Goal: Task Accomplishment & Management: Complete application form

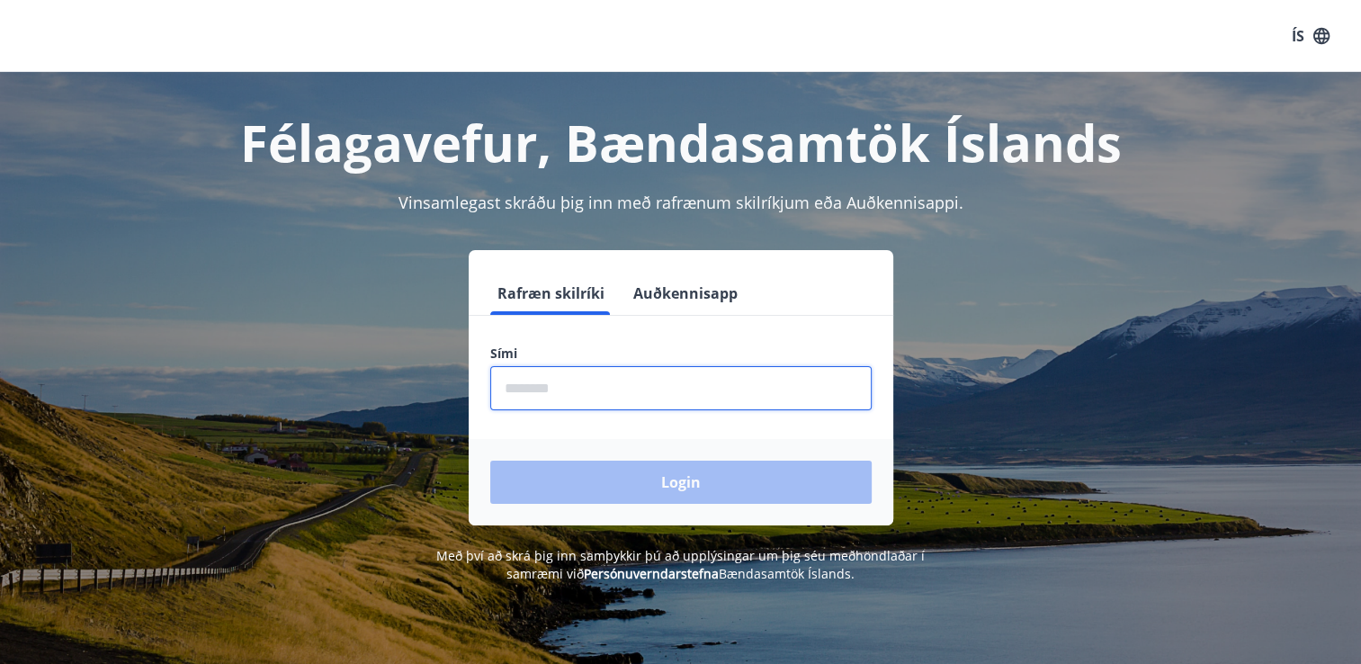
click at [567, 382] on input "phone" at bounding box center [680, 388] width 381 height 44
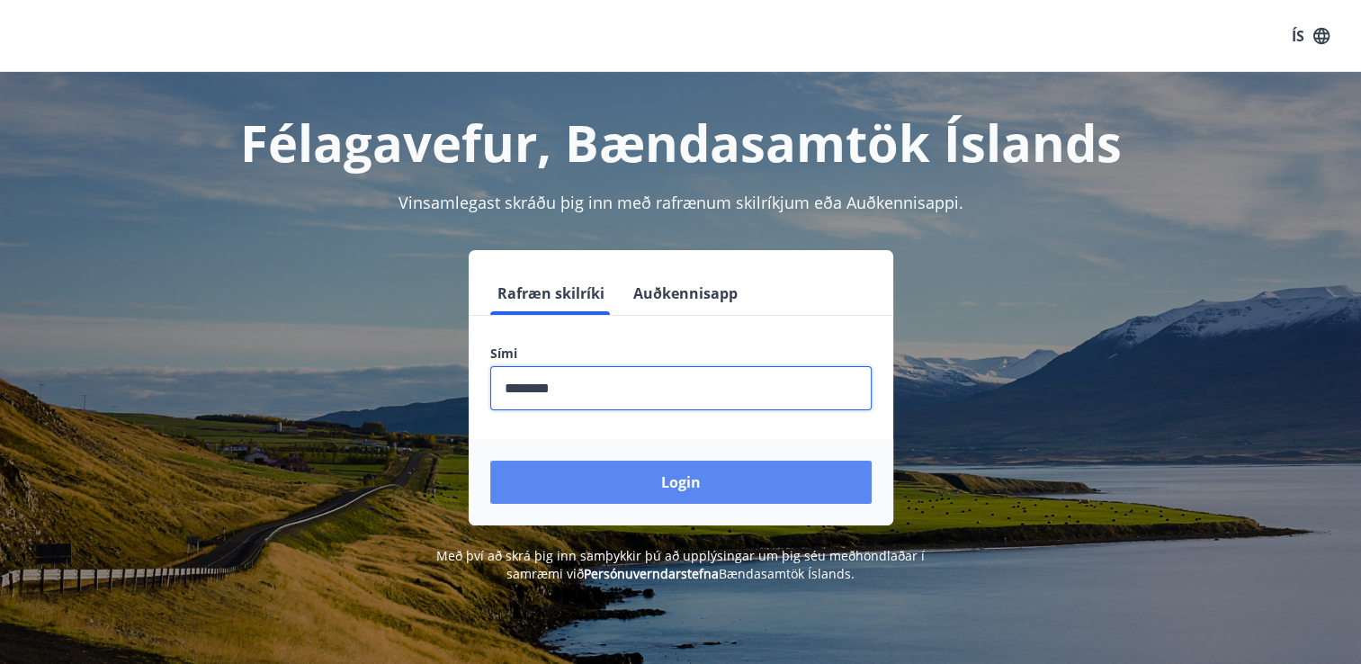
type input "********"
click at [734, 482] on button "Login" at bounding box center [680, 481] width 381 height 43
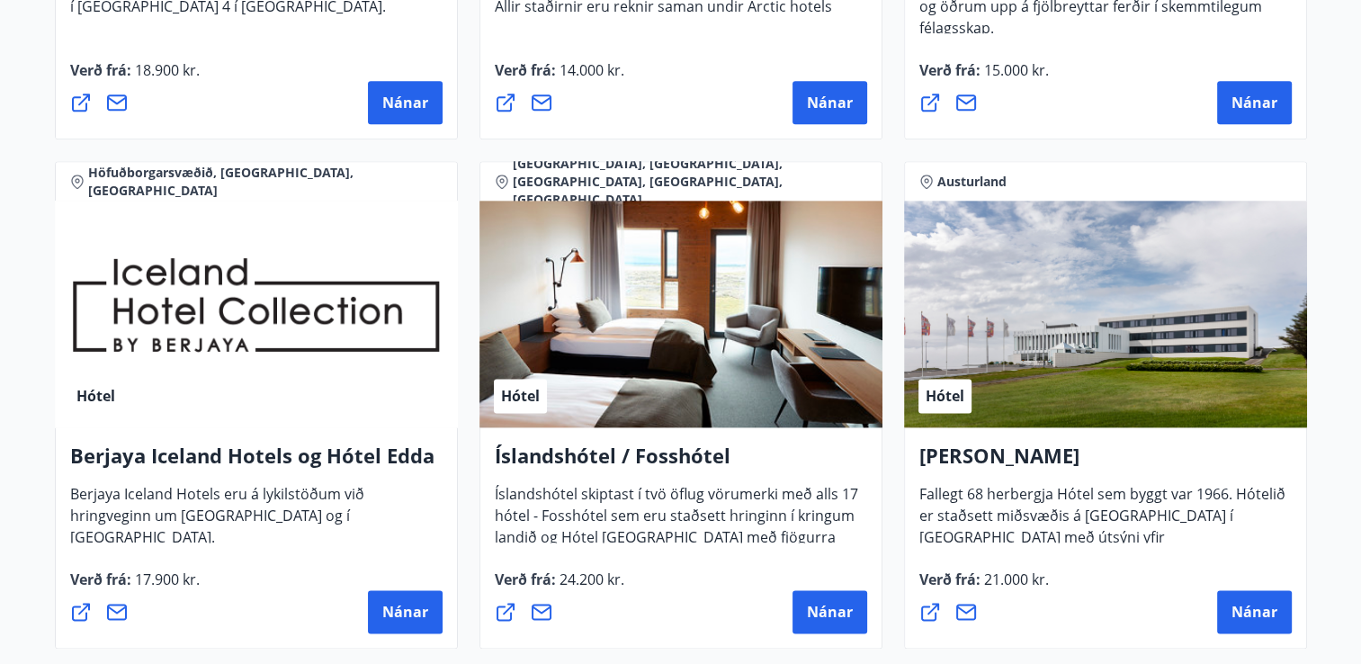
scroll to position [2248, 0]
